Goal: Task Accomplishment & Management: Manage account settings

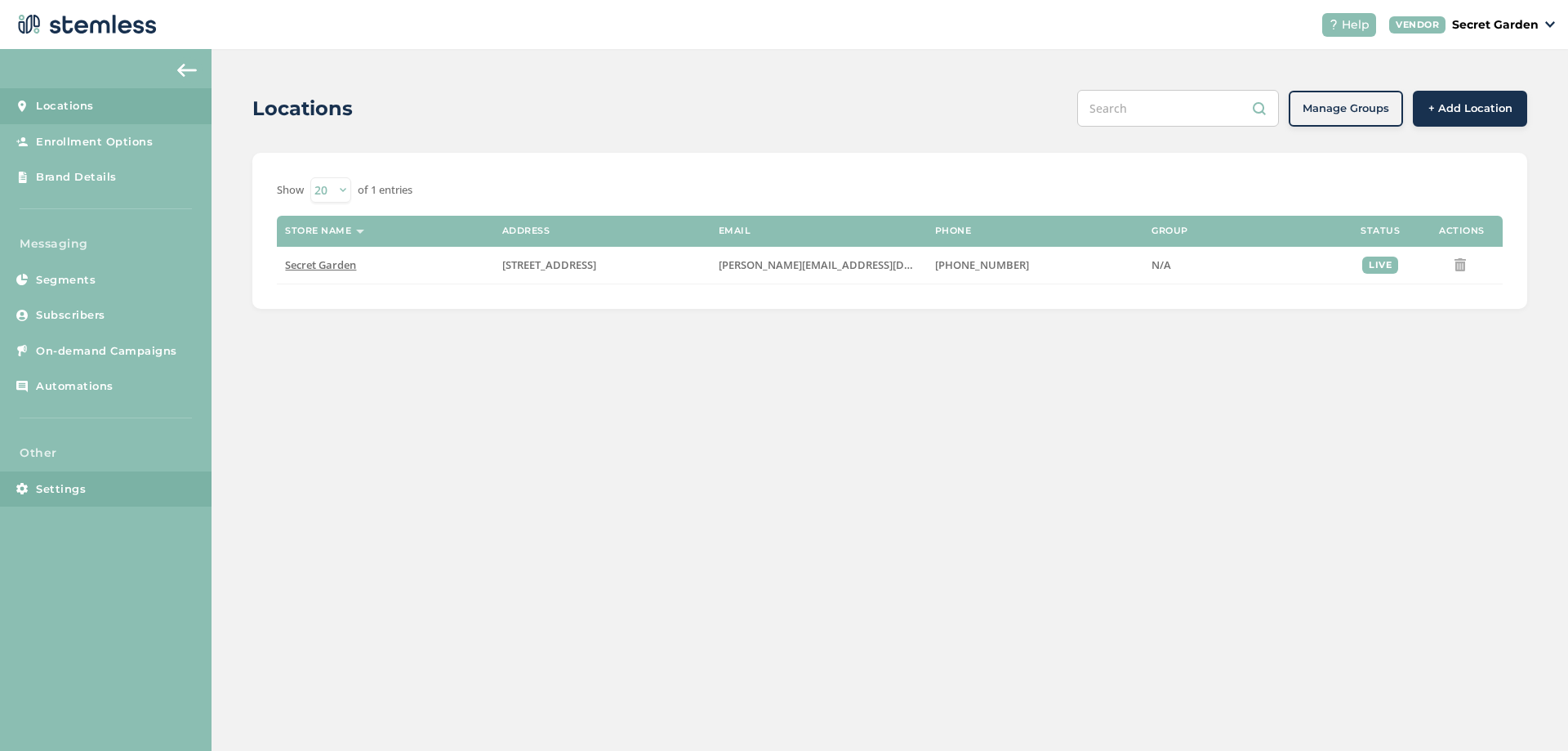
click at [90, 486] on link "Settings" at bounding box center [106, 490] width 212 height 36
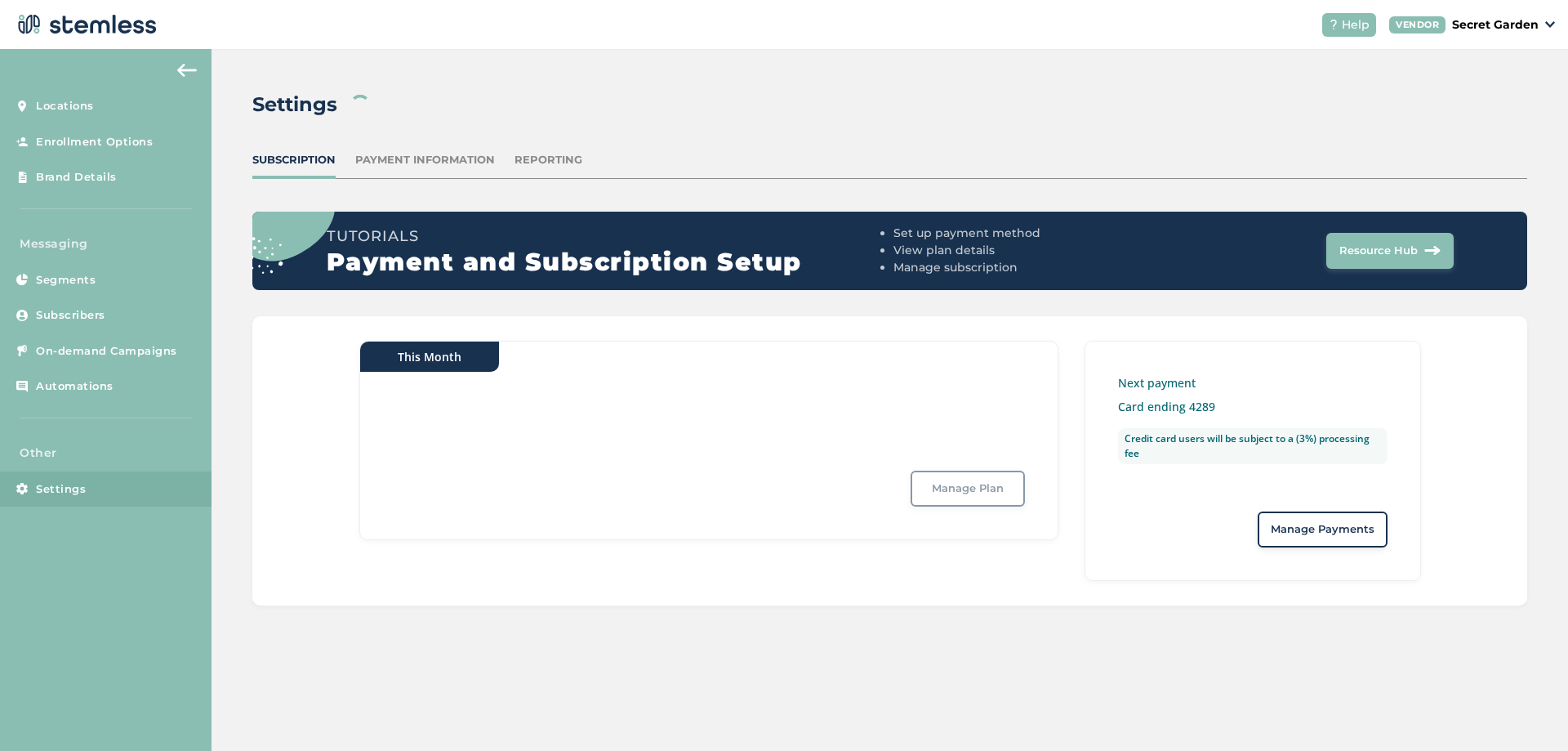
click at [444, 154] on div "Payment Information" at bounding box center [425, 160] width 139 height 16
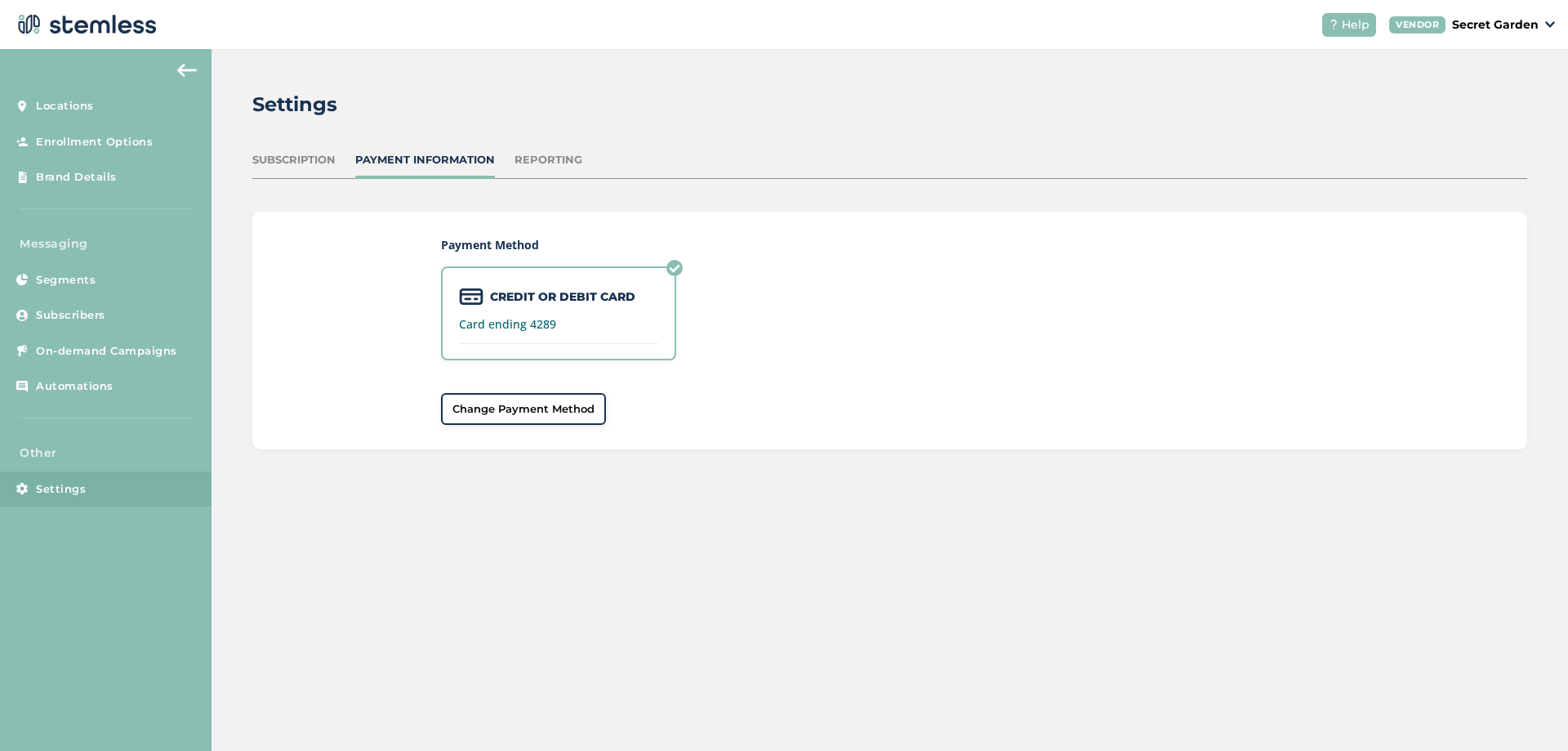
click at [493, 410] on span "Change Payment Method" at bounding box center [523, 409] width 142 height 16
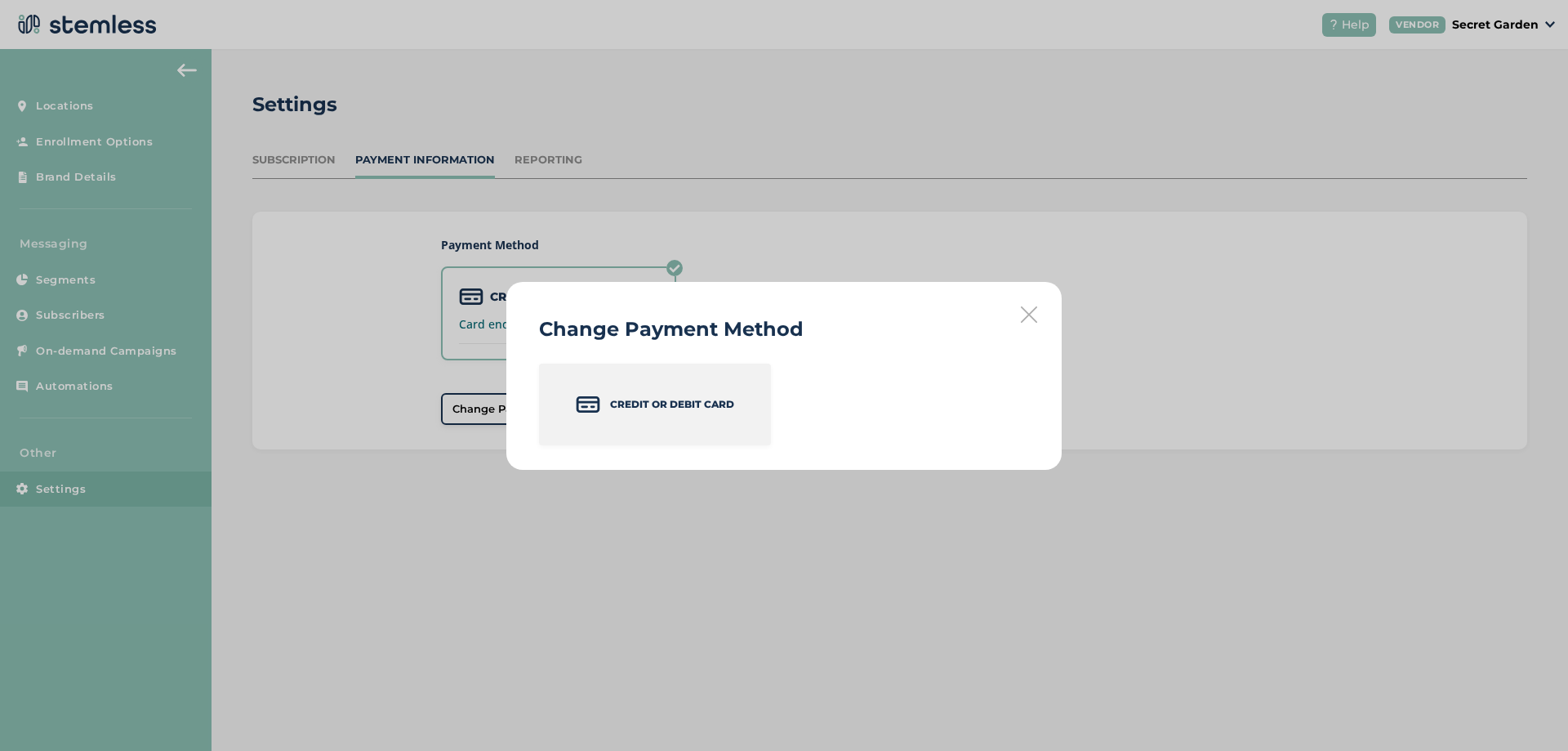
click at [656, 404] on p "Credit or Debit Card" at bounding box center [672, 404] width 125 height 15
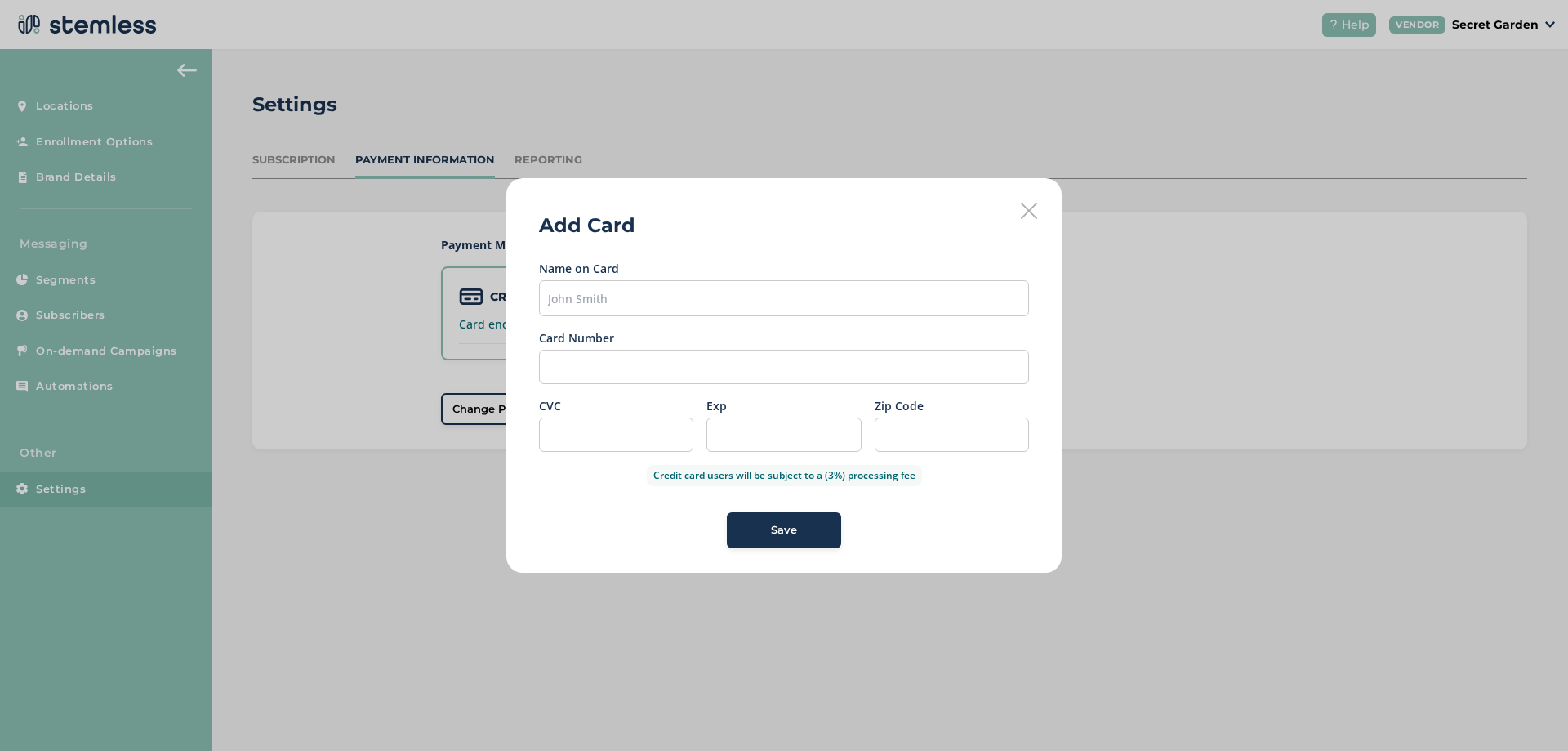
click at [1029, 208] on icon at bounding box center [1028, 210] width 16 height 16
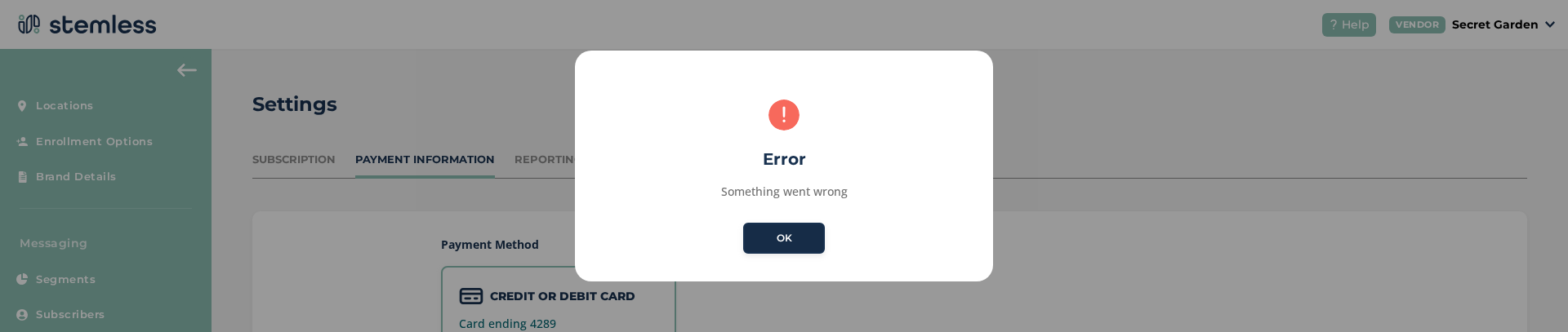
click at [794, 233] on button "OK" at bounding box center [784, 239] width 81 height 31
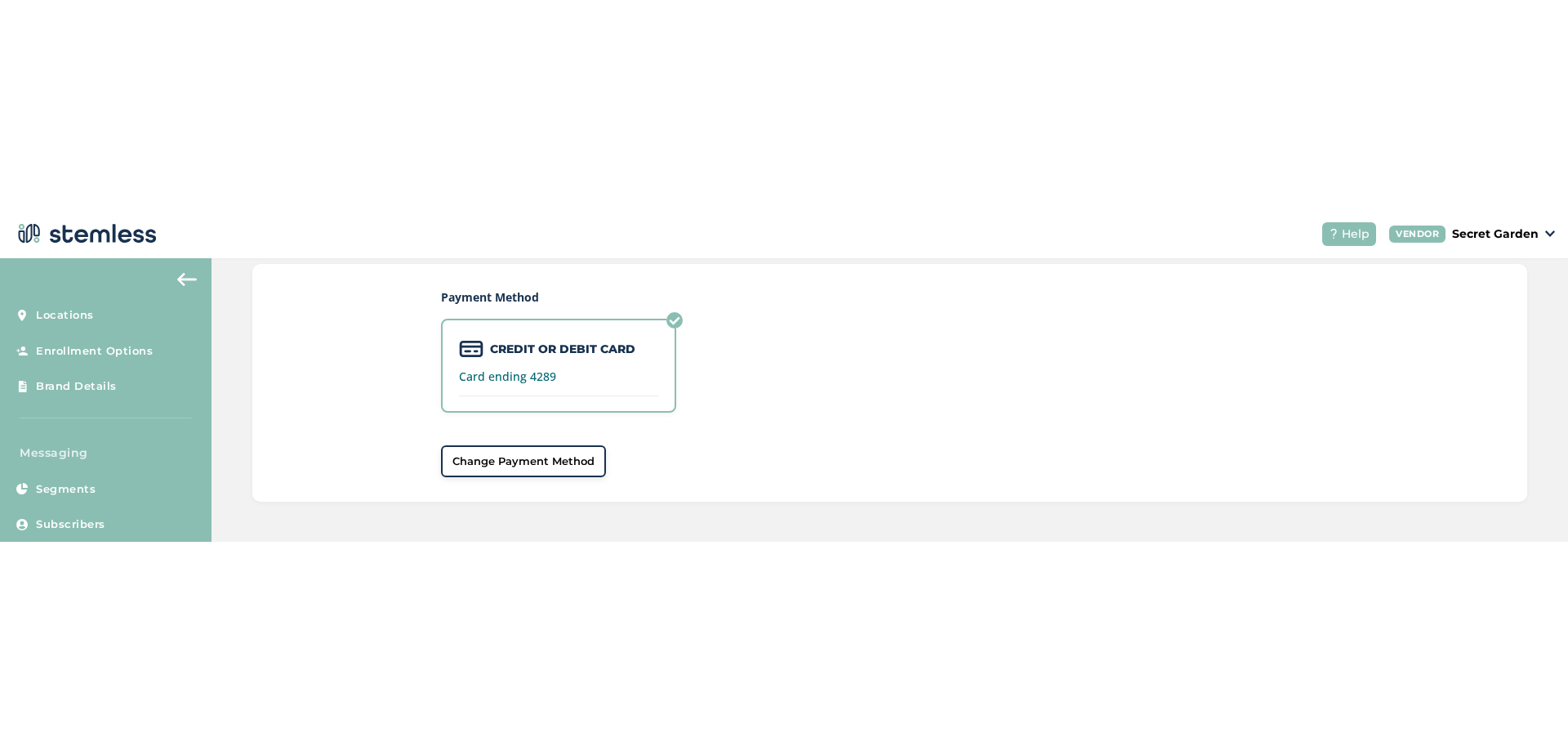
scroll to position [157, 0]
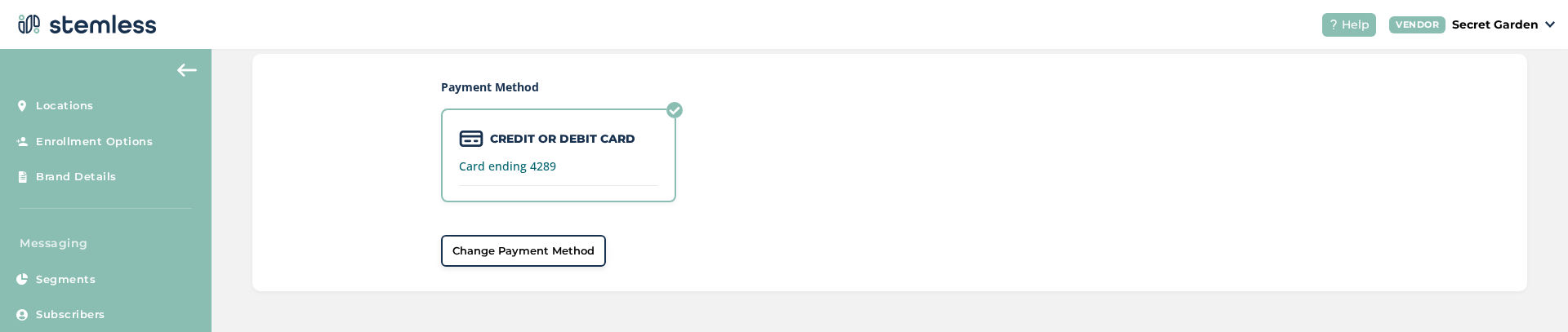
click at [487, 256] on span "Change Payment Method" at bounding box center [523, 251] width 142 height 16
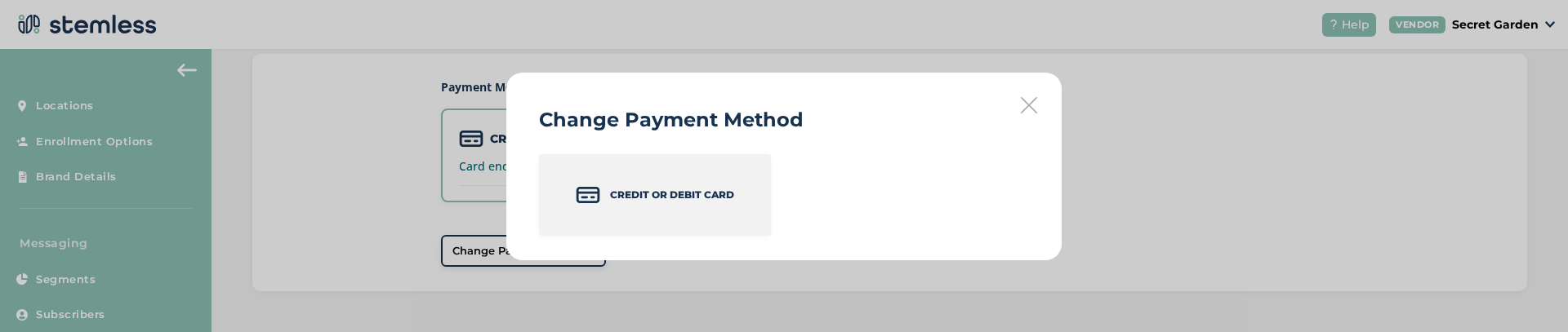
click at [733, 194] on p "Credit or Debit Card" at bounding box center [672, 195] width 125 height 15
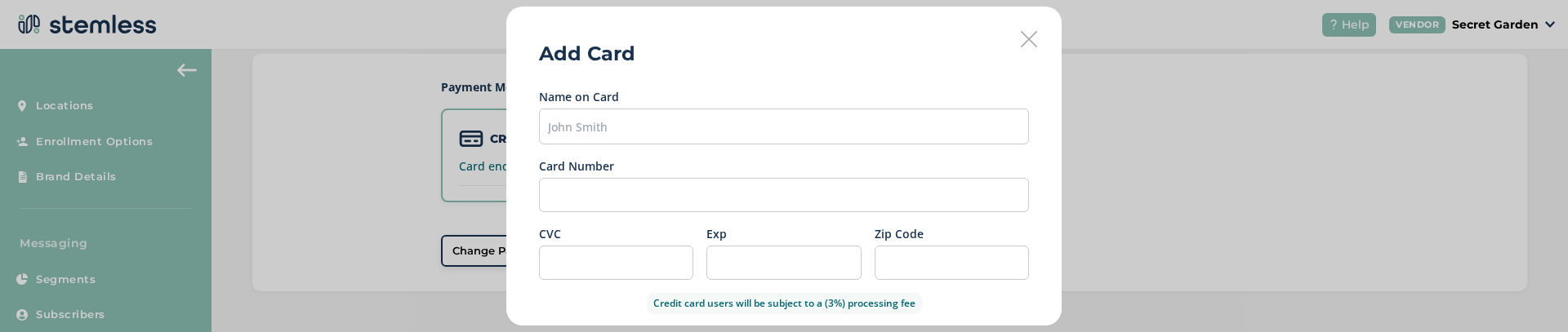
click at [1031, 40] on icon at bounding box center [1028, 39] width 16 height 16
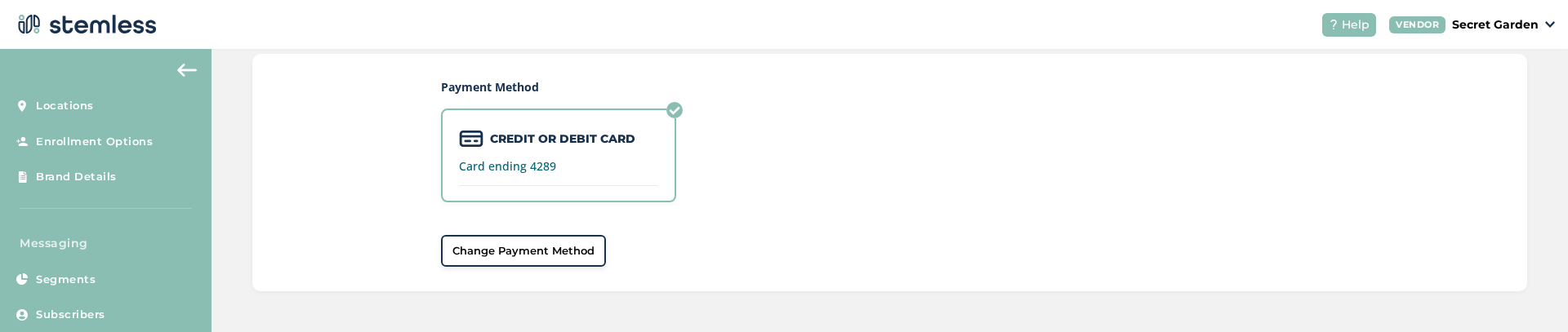
click at [565, 247] on span "Change Payment Method" at bounding box center [523, 251] width 142 height 16
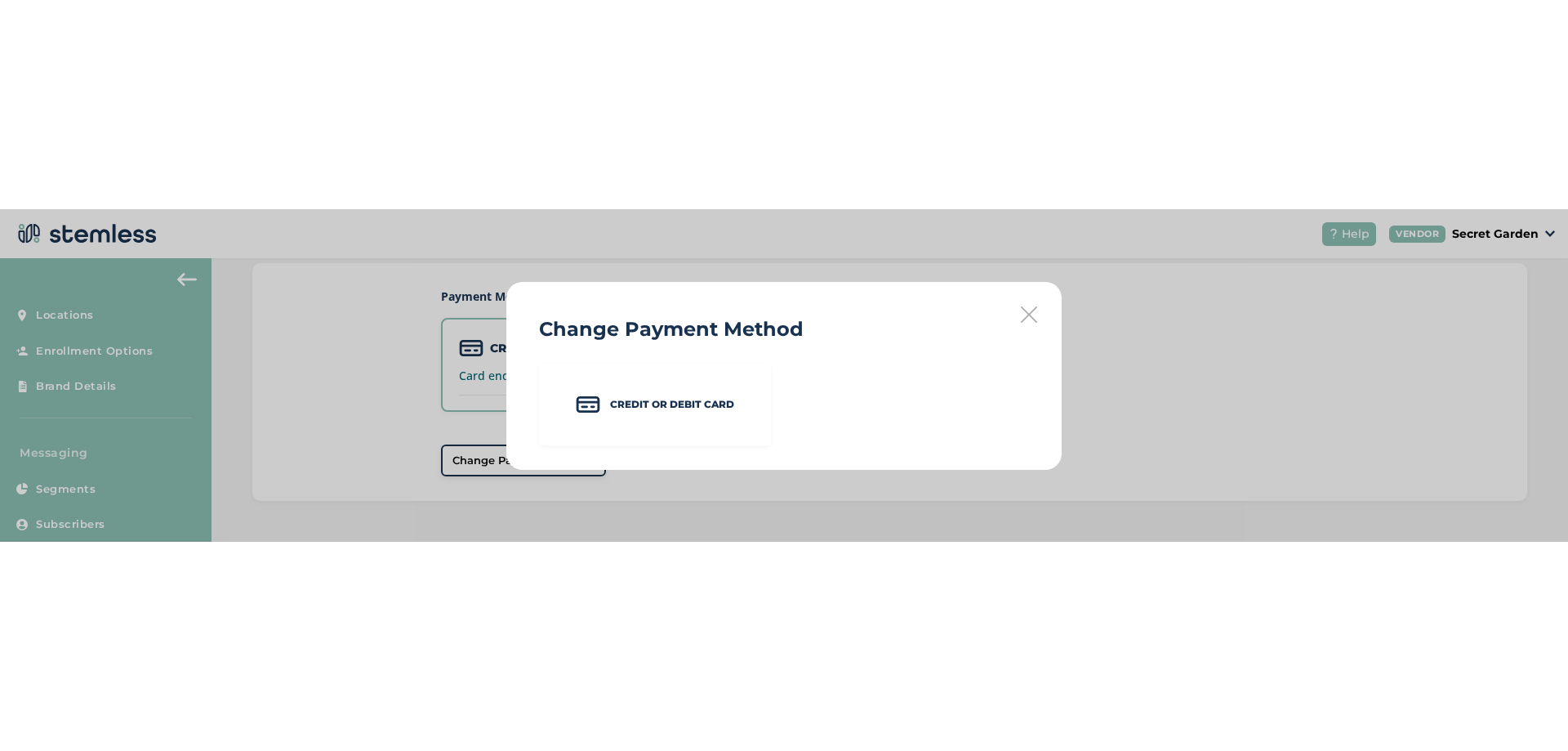
scroll to position [0, 0]
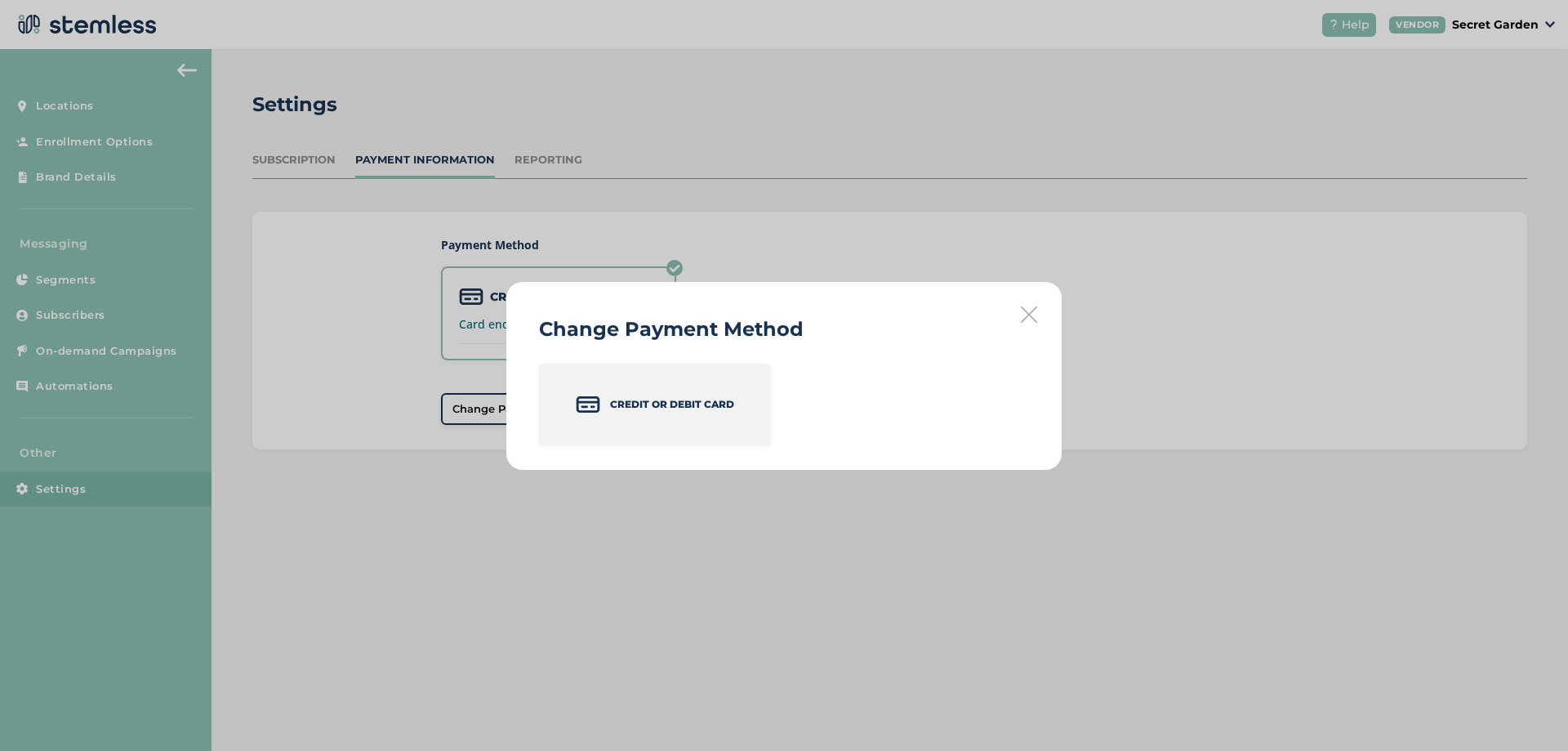
click at [661, 412] on div "Credit or Debit Card" at bounding box center [655, 404] width 232 height 81
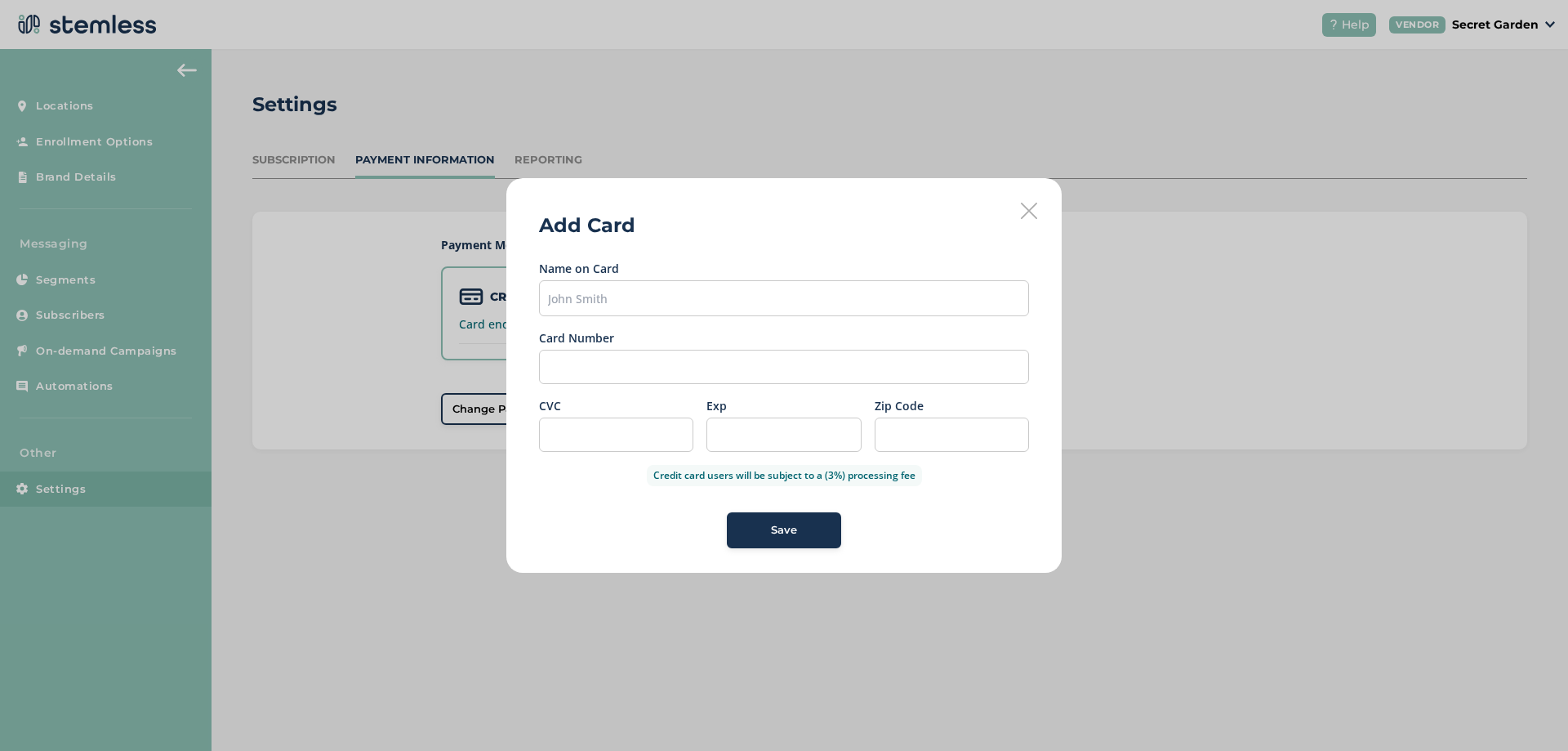
click at [1028, 209] on icon at bounding box center [1028, 210] width 16 height 16
